Goal: Transaction & Acquisition: Download file/media

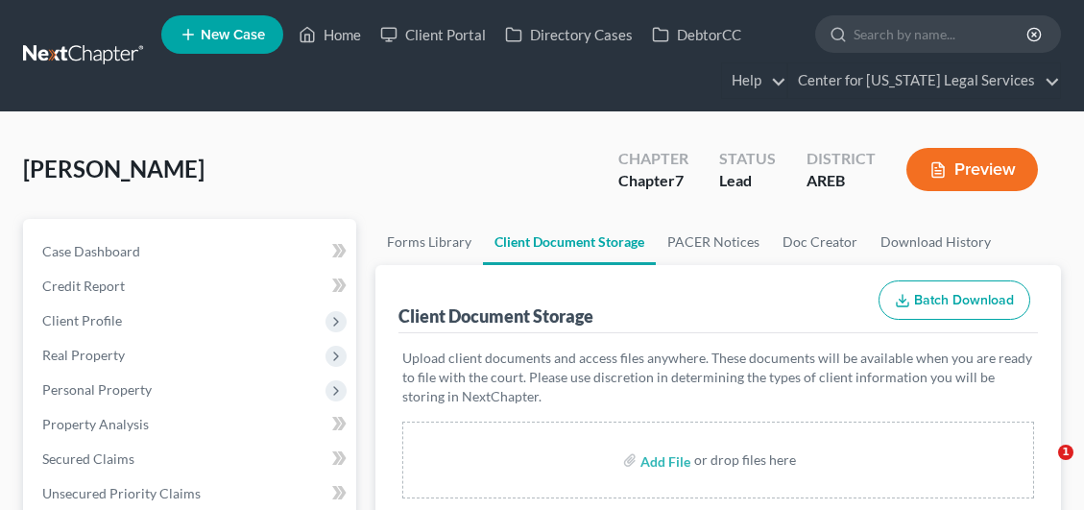
select select "4"
select select "0"
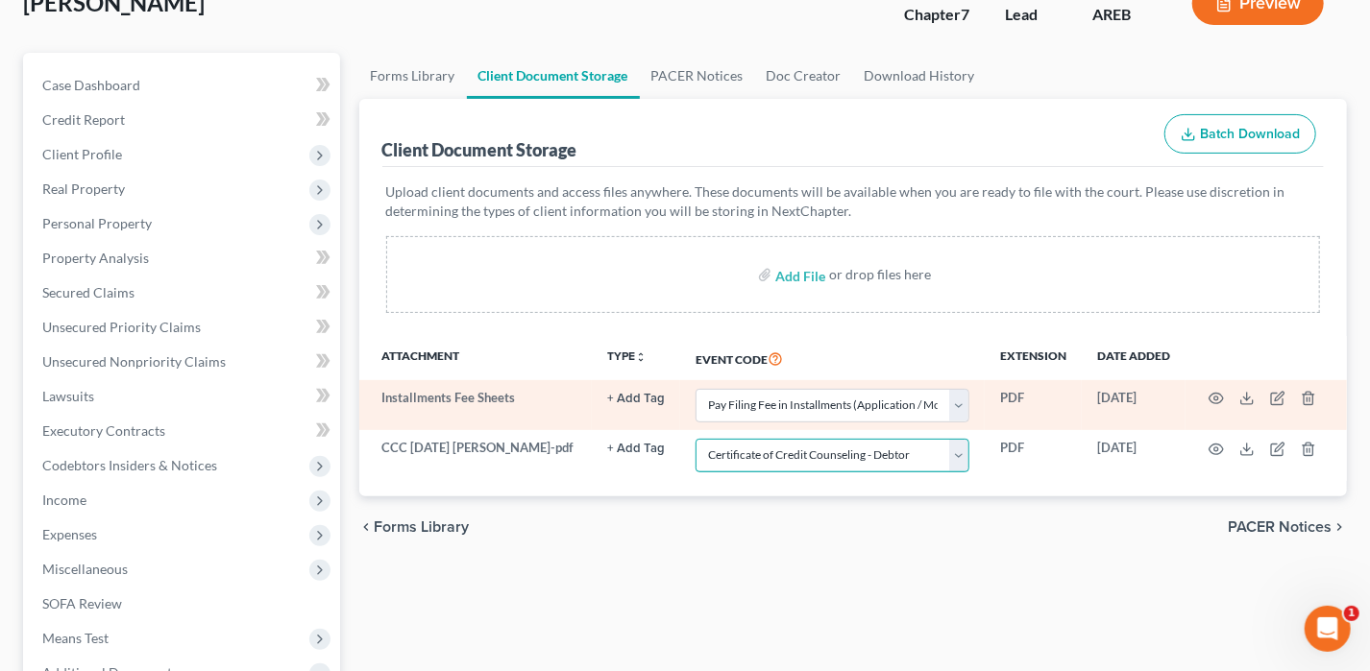
scroll to position [520, 0]
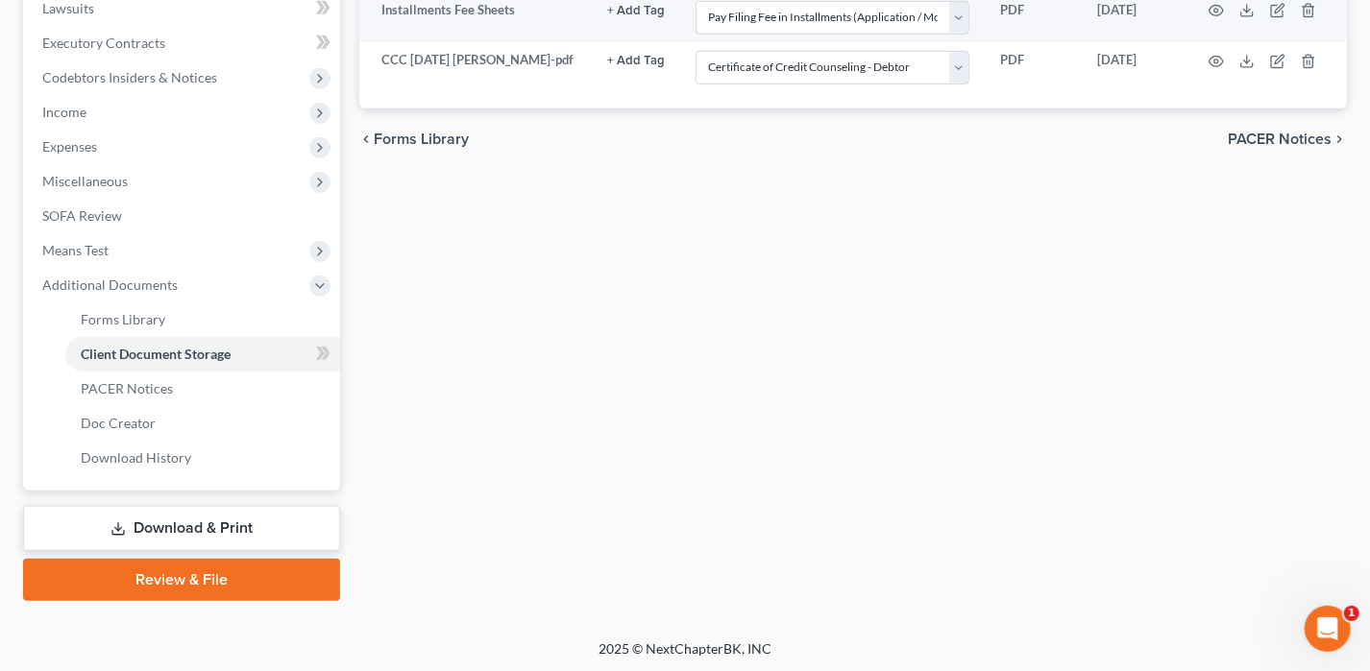
click at [207, 509] on link "Download & Print" at bounding box center [181, 528] width 317 height 45
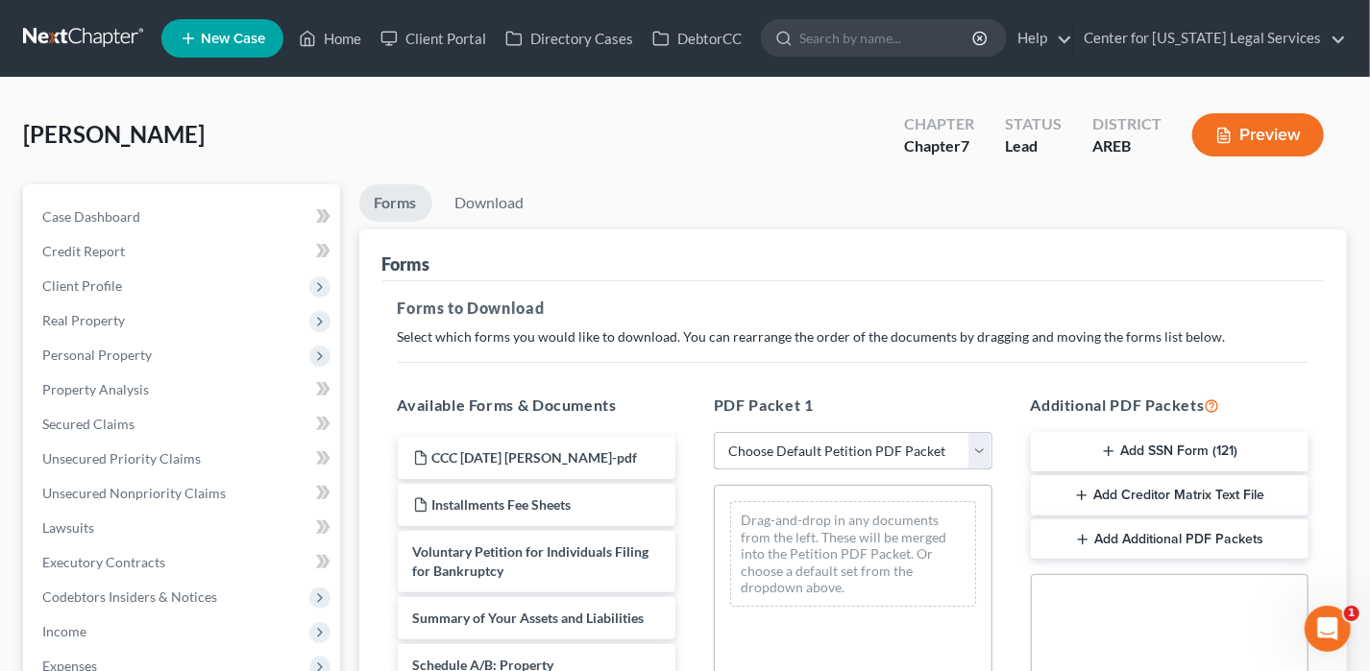
click at [804, 447] on select "Choose Default Petition PDF Packet Complete Bankruptcy Petition (all forms and …" at bounding box center [853, 451] width 279 height 38
select select "0"
click at [714, 432] on select "Choose Default Petition PDF Packet Complete Bankruptcy Petition (all forms and …" at bounding box center [853, 451] width 279 height 38
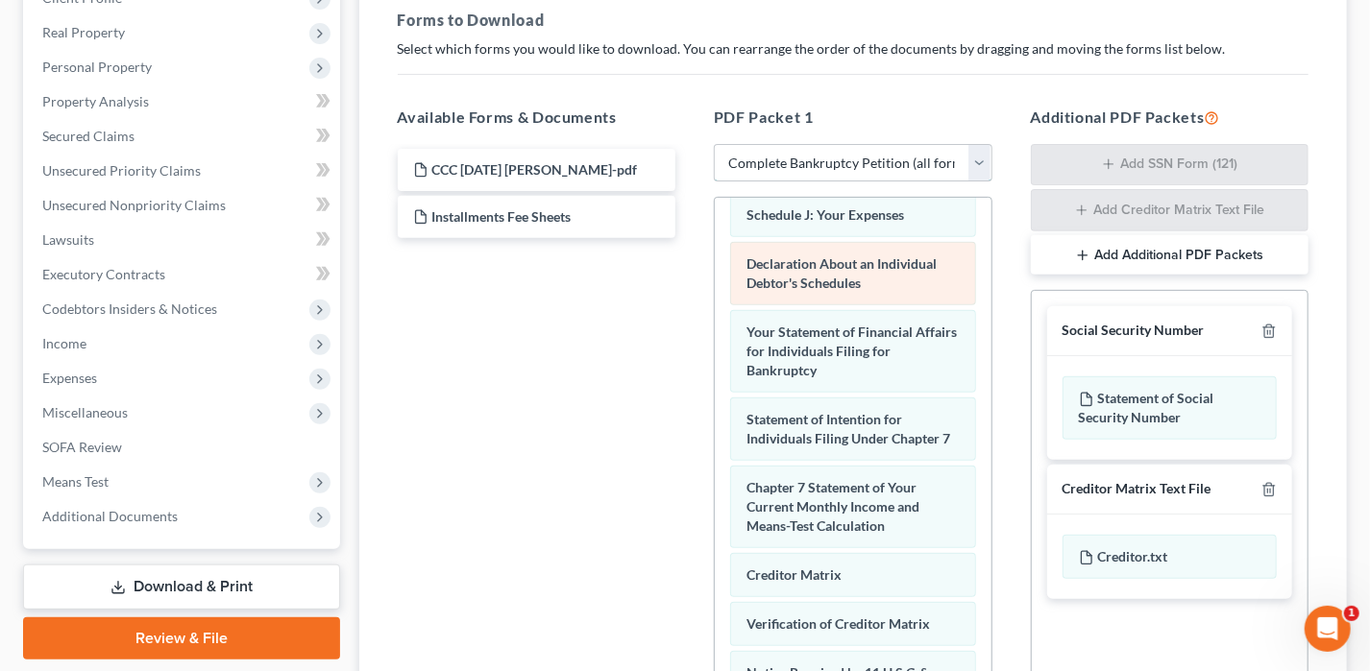
scroll to position [789, 0]
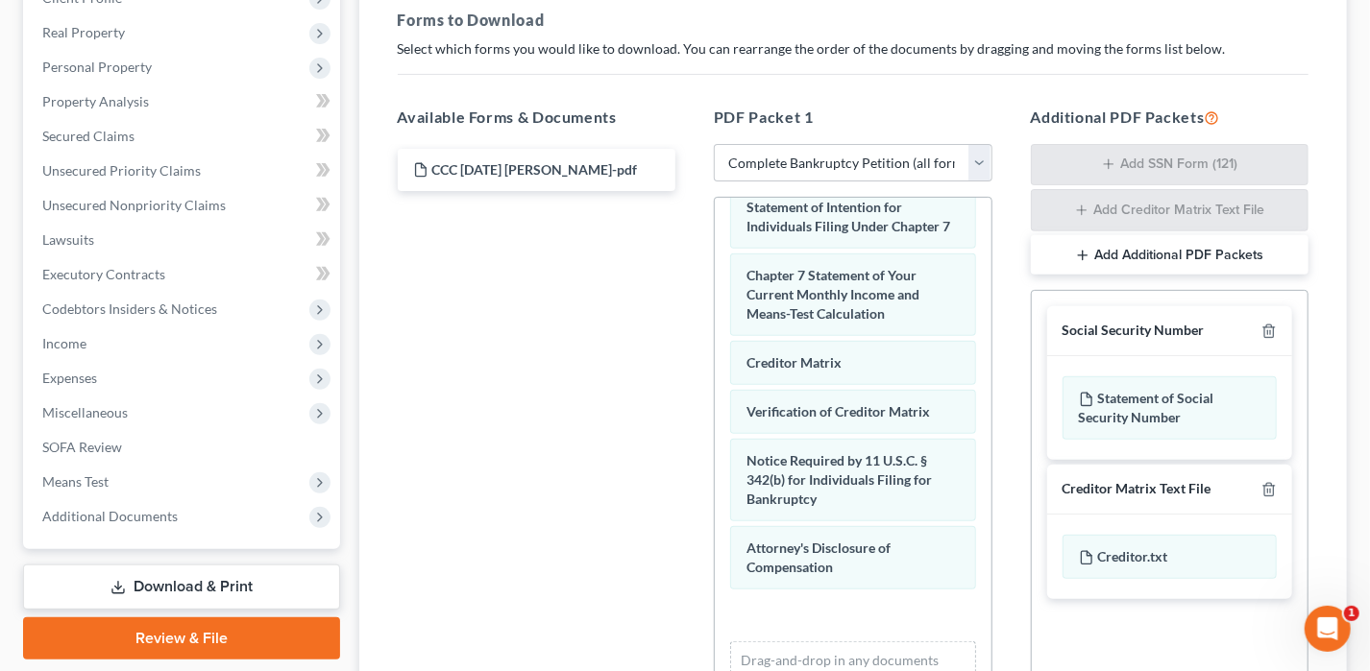
drag, startPoint x: 512, startPoint y: 216, endPoint x: 774, endPoint y: 617, distance: 478.7
click at [692, 191] on div "Installments Fee Sheets CCC [DATE] [PERSON_NAME]-pdf Installments Fee Sheets" at bounding box center [536, 170] width 309 height 42
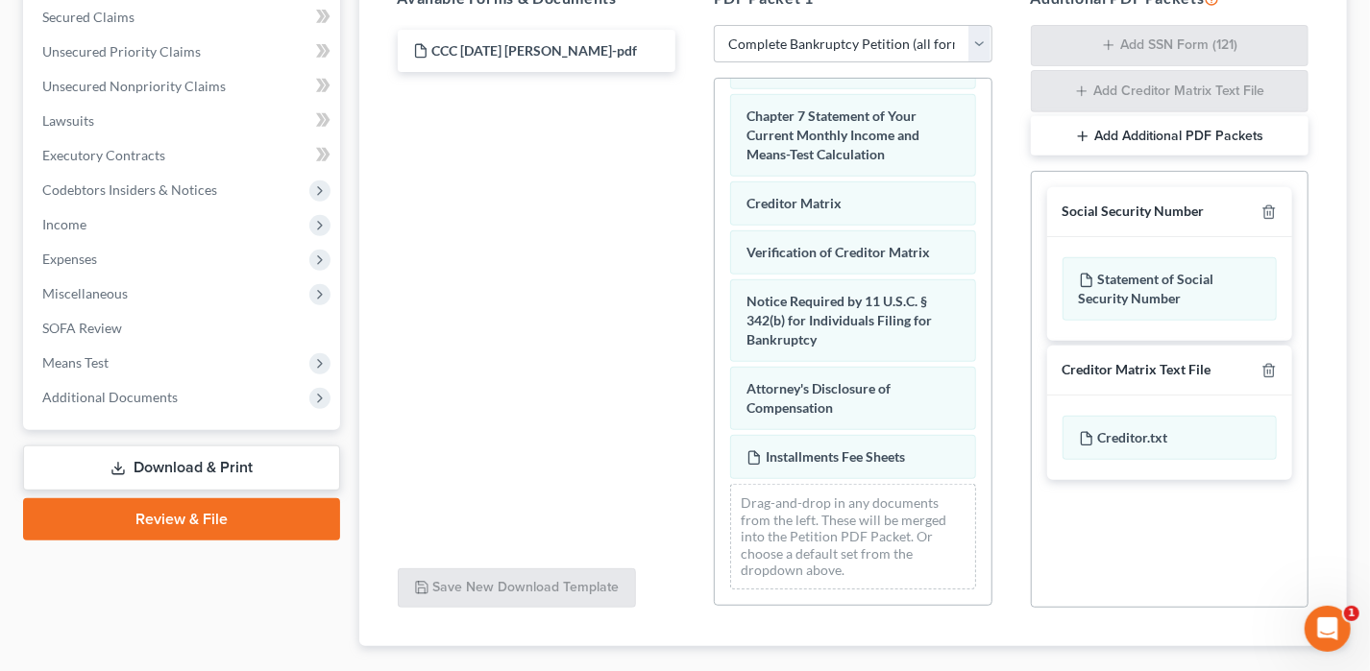
scroll to position [513, 0]
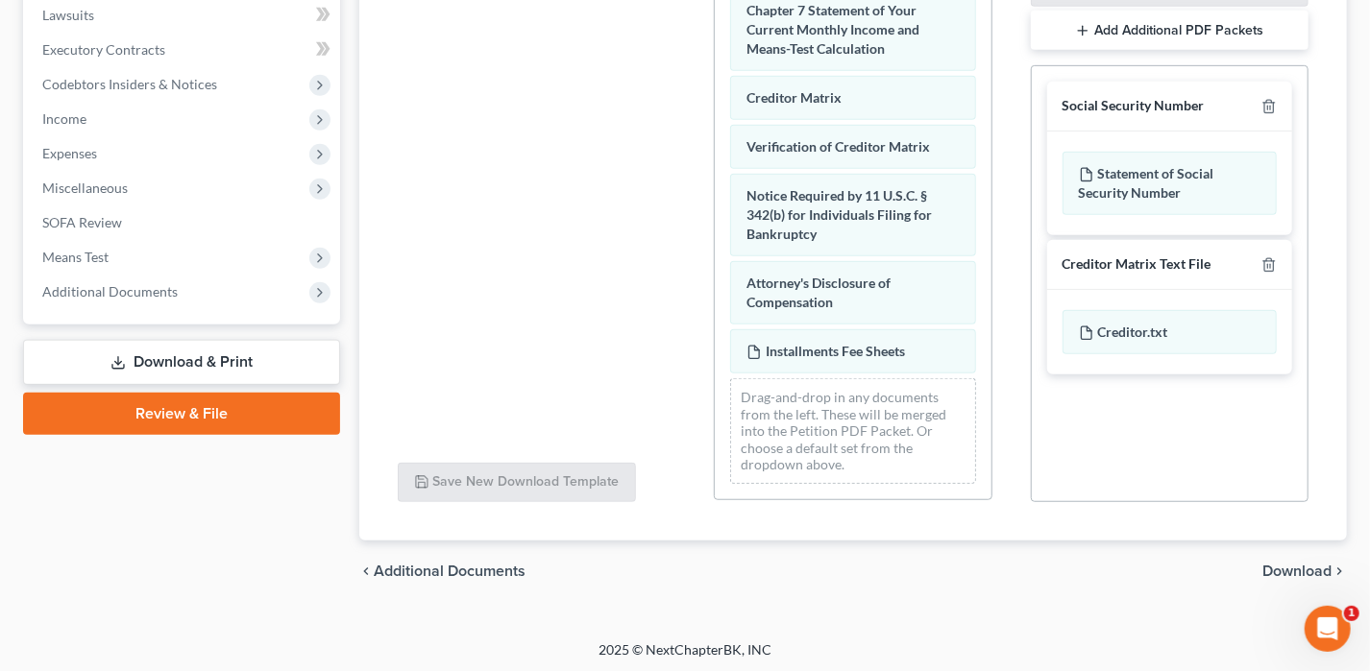
click at [1083, 509] on div "chevron_left Additional Documents Download chevron_right" at bounding box center [853, 571] width 988 height 61
click at [1083, 509] on span "Download" at bounding box center [1296, 571] width 69 height 15
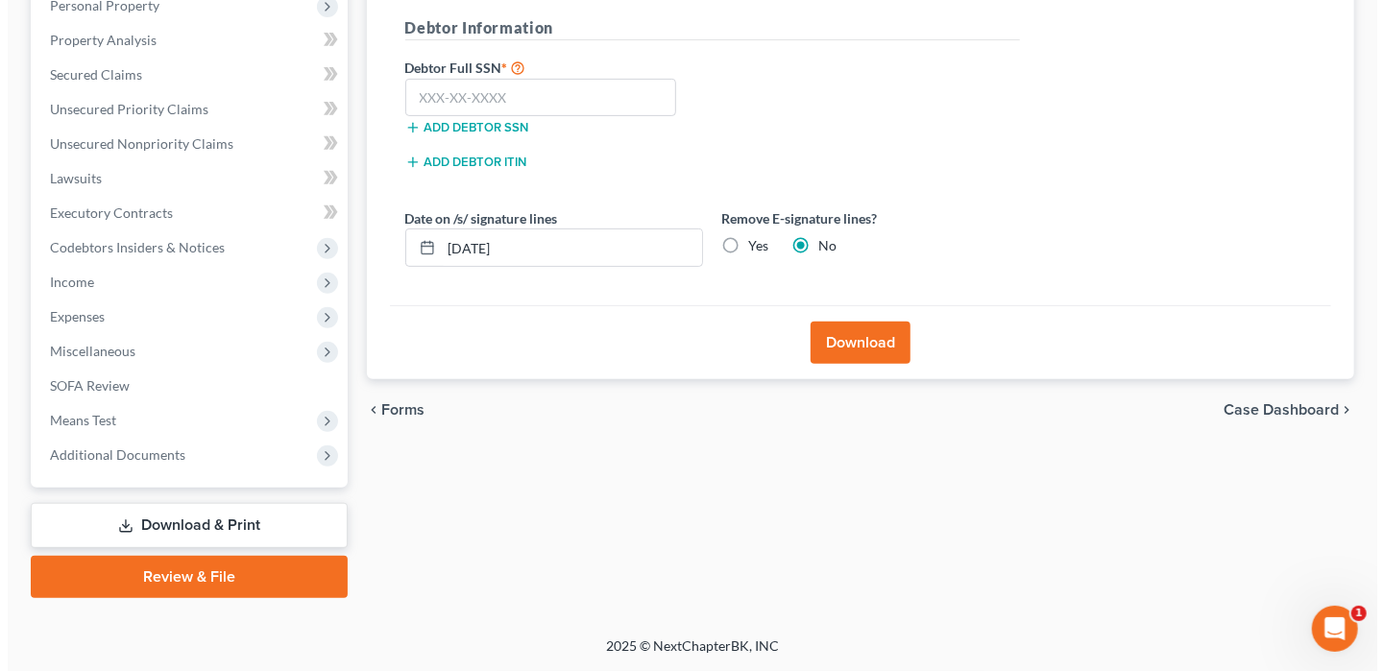
scroll to position [346, 0]
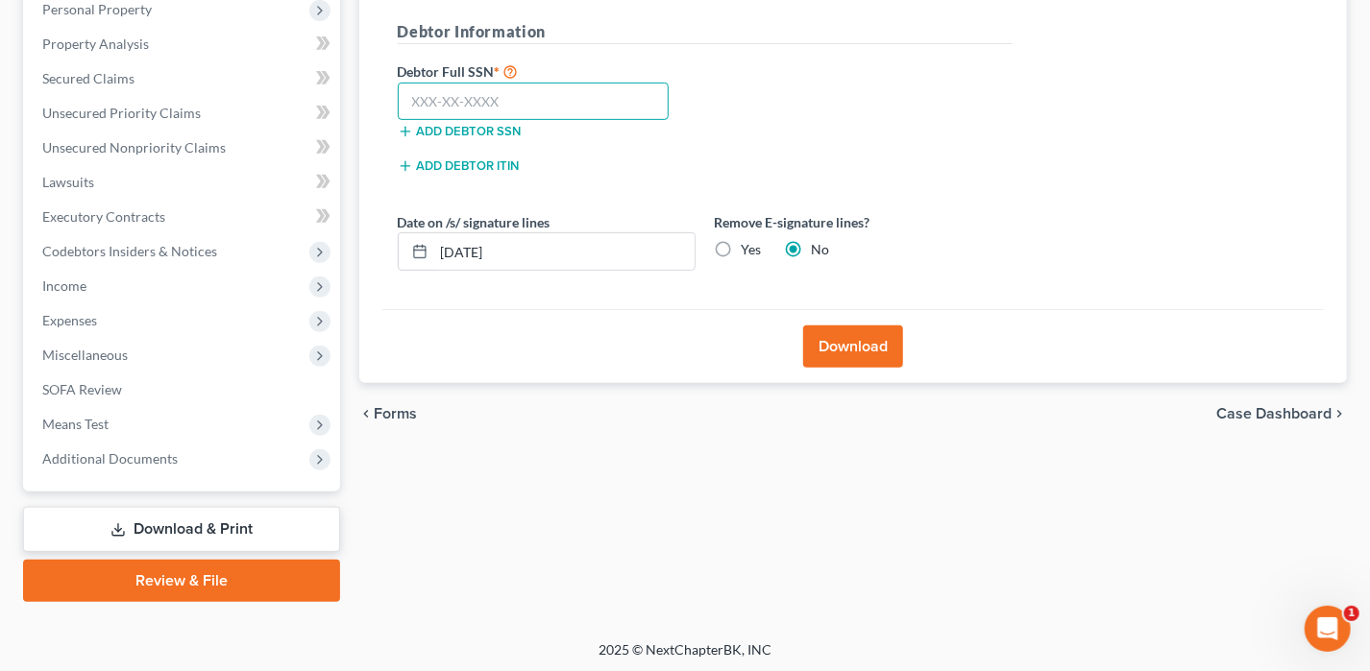
click at [443, 97] on input "text" at bounding box center [534, 102] width 272 height 38
type input "430-59-1216"
click at [474, 248] on input "[DATE]" at bounding box center [564, 251] width 260 height 36
click at [538, 244] on input "[DATE]" at bounding box center [564, 251] width 260 height 36
type input "[DATE]"
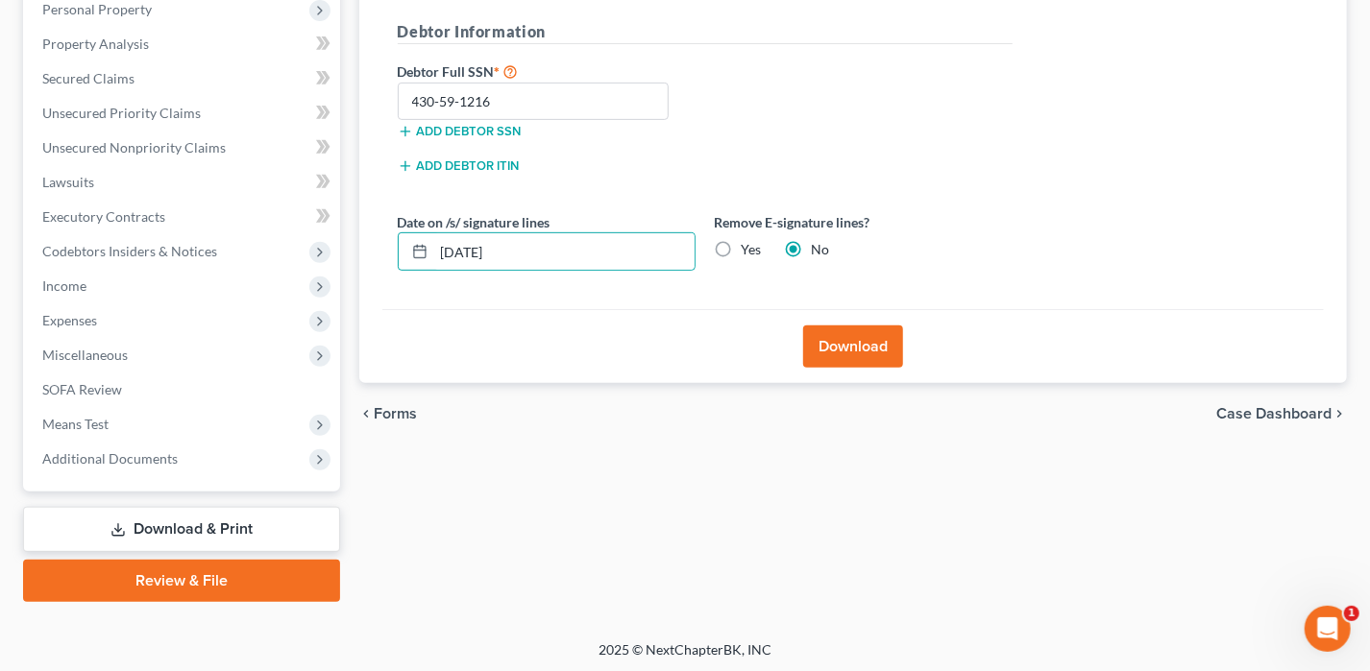
click at [854, 350] on button "Download" at bounding box center [853, 347] width 100 height 42
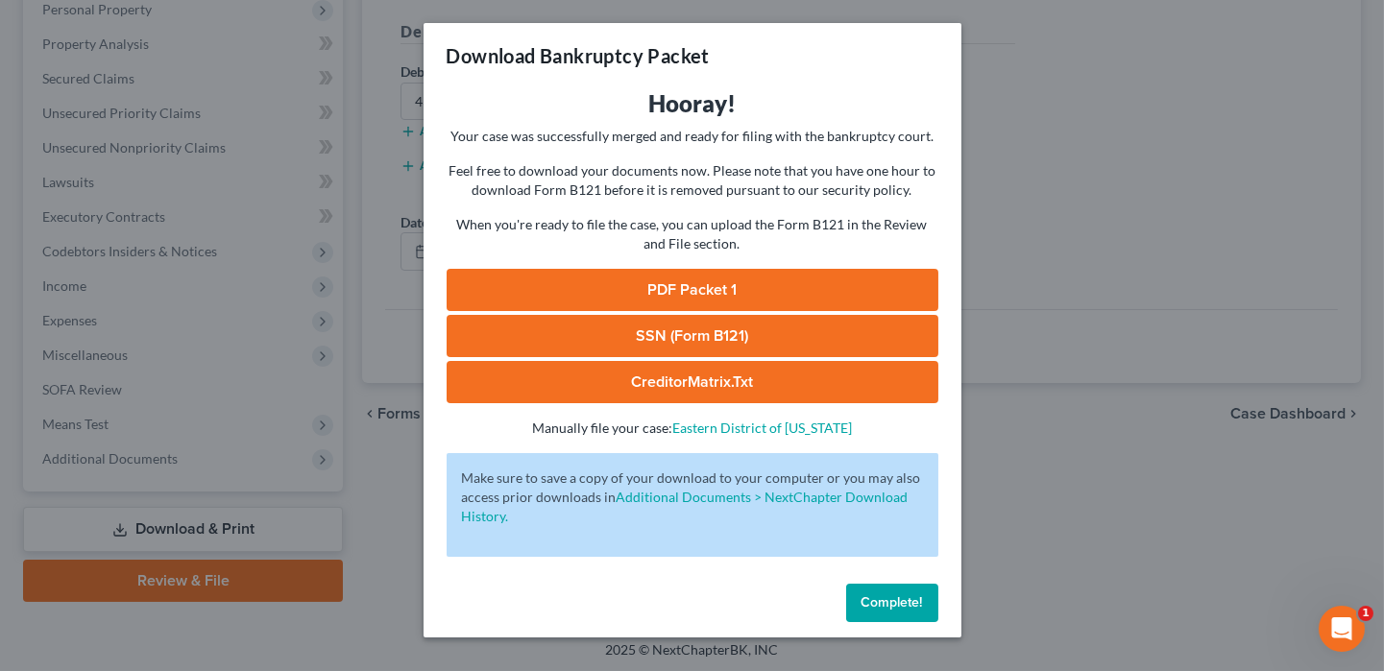
click at [720, 287] on link "PDF Packet 1" at bounding box center [693, 290] width 492 height 42
click at [762, 337] on link "SSN (Form B121)" at bounding box center [693, 336] width 492 height 42
